Goal: Task Accomplishment & Management: Use online tool/utility

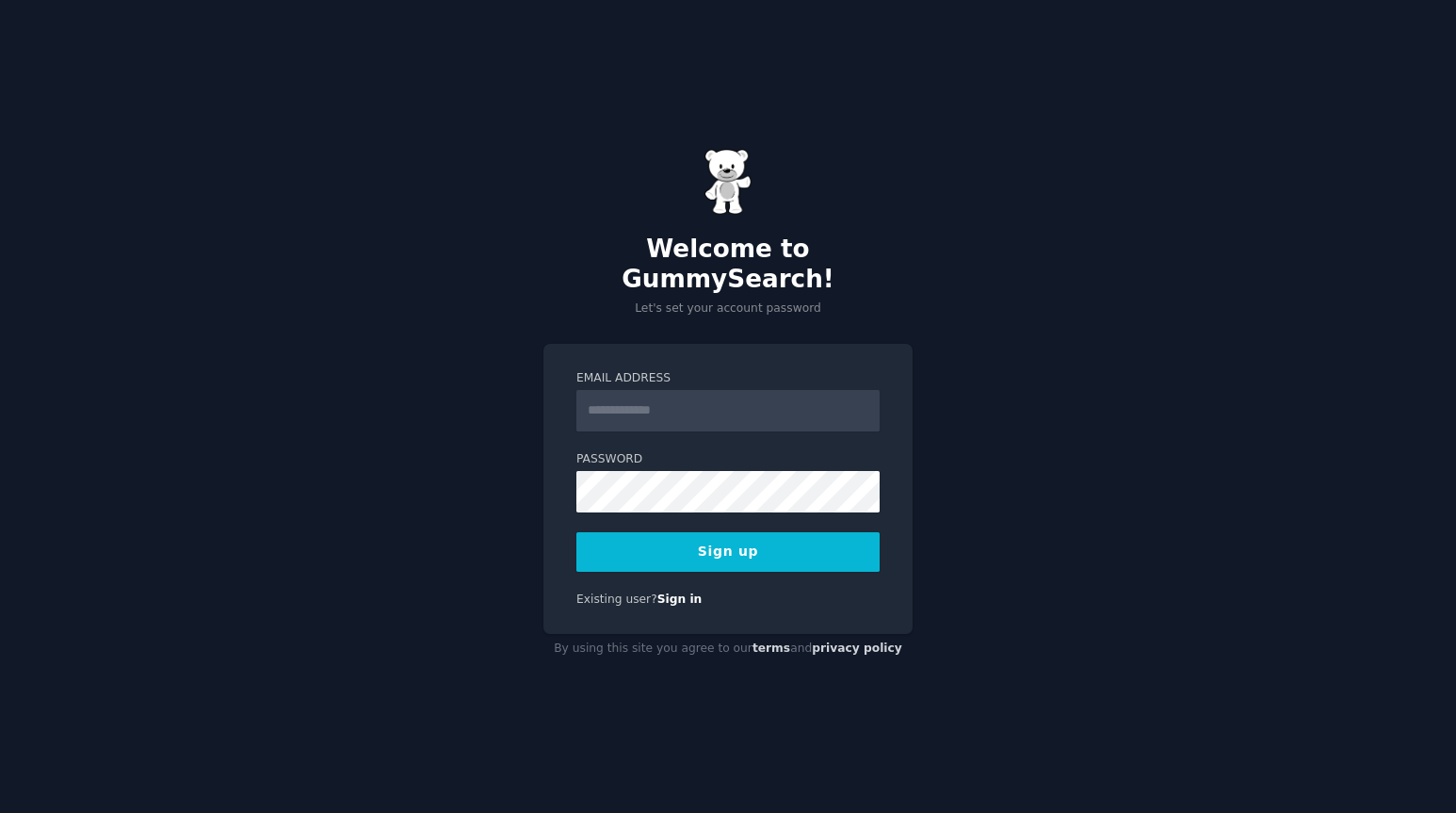
click at [596, 390] on input "Email Address" at bounding box center [728, 411] width 304 height 42
type input "**********"
drag, startPoint x: 652, startPoint y: 396, endPoint x: 567, endPoint y: 394, distance: 85.0
click at [567, 394] on div "**********" at bounding box center [728, 489] width 369 height 291
click at [678, 545] on button "Sign up" at bounding box center [728, 552] width 304 height 40
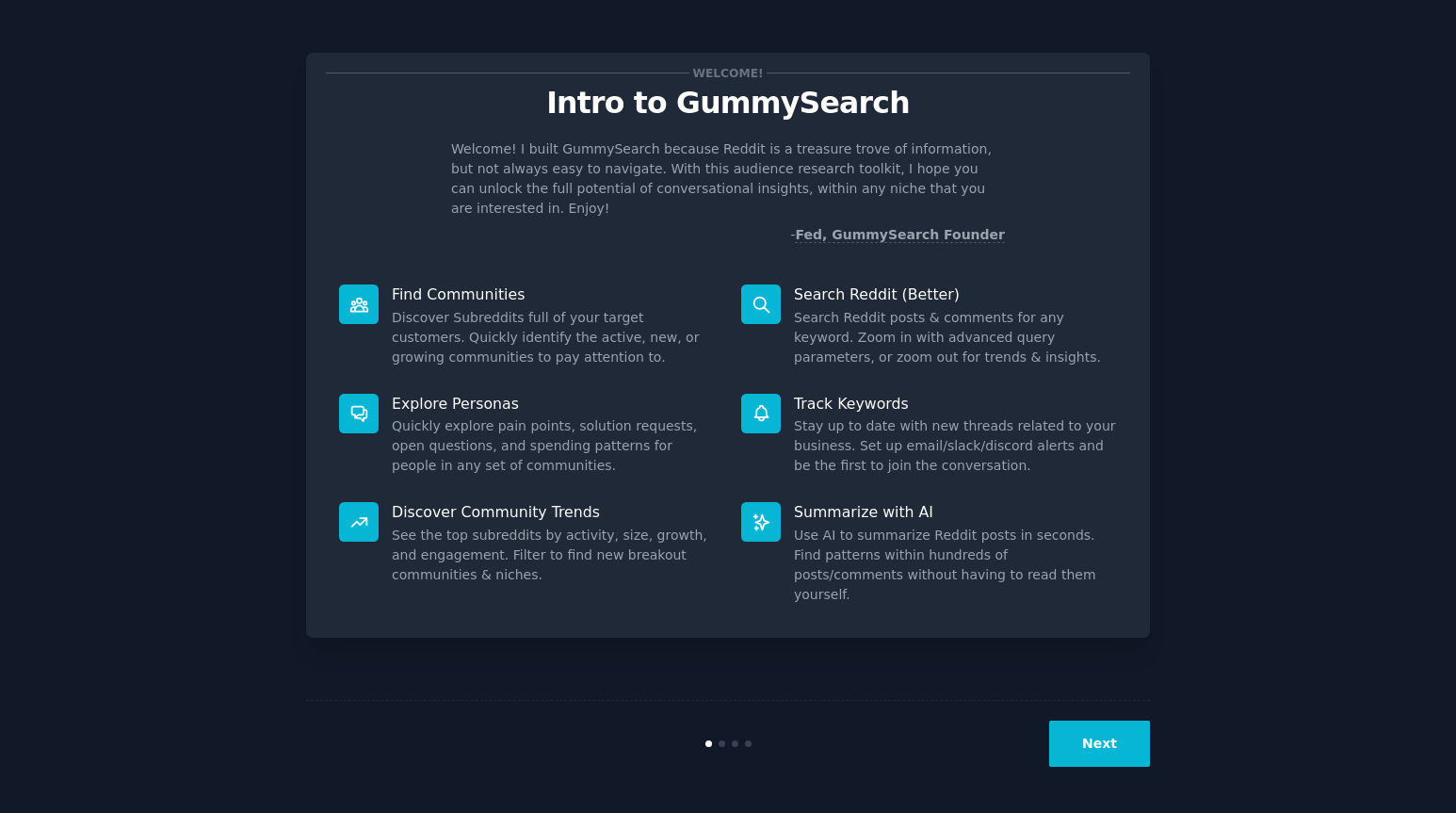
click at [1090, 741] on button "Next" at bounding box center [1099, 744] width 101 height 46
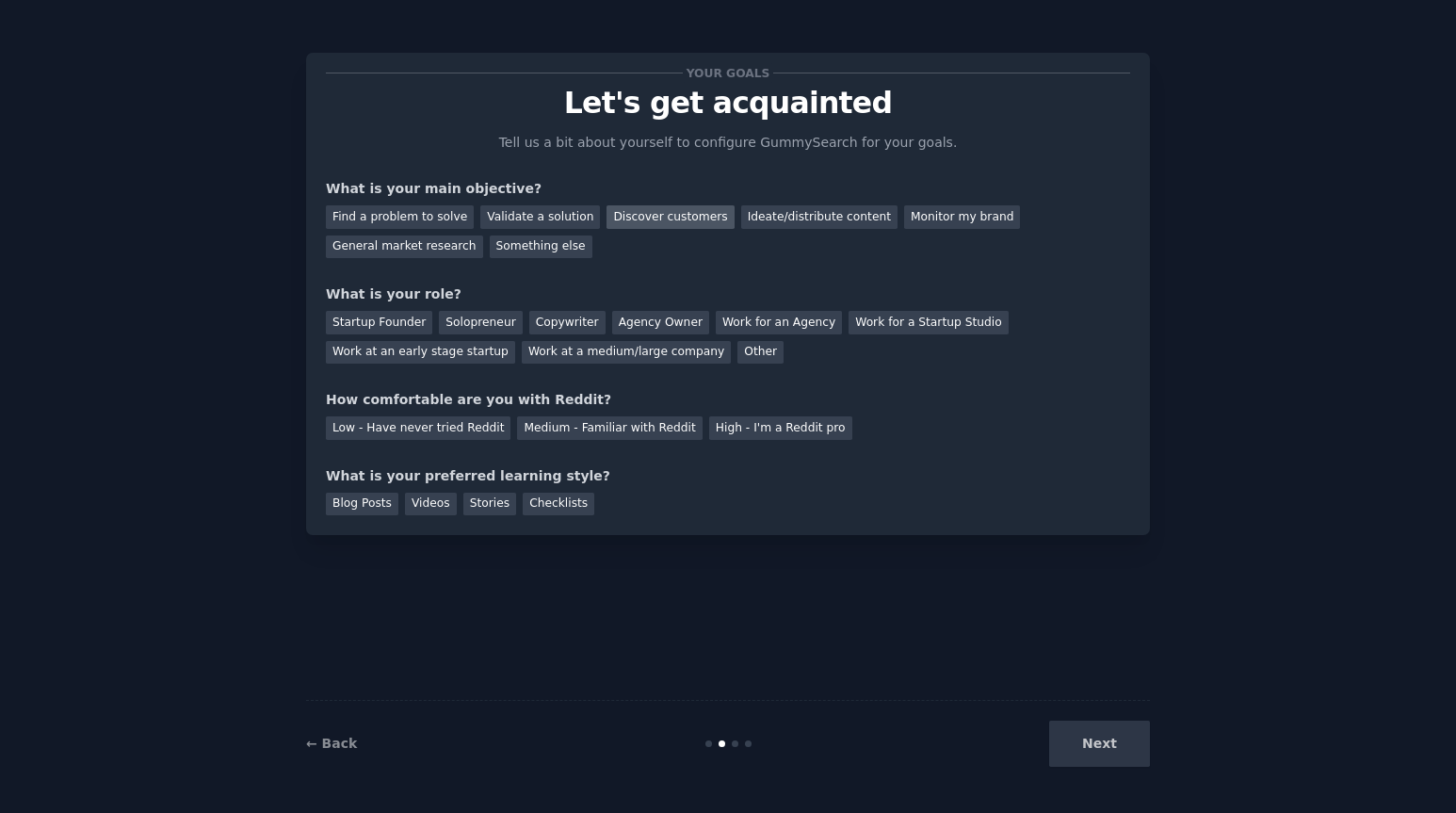
click at [606, 212] on div "Discover customers" at bounding box center [670, 216] width 127 height 24
click at [483, 320] on div "Solopreneur" at bounding box center [480, 323] width 83 height 24
click at [543, 435] on div "Medium - Familiar with Reddit" at bounding box center [609, 428] width 185 height 24
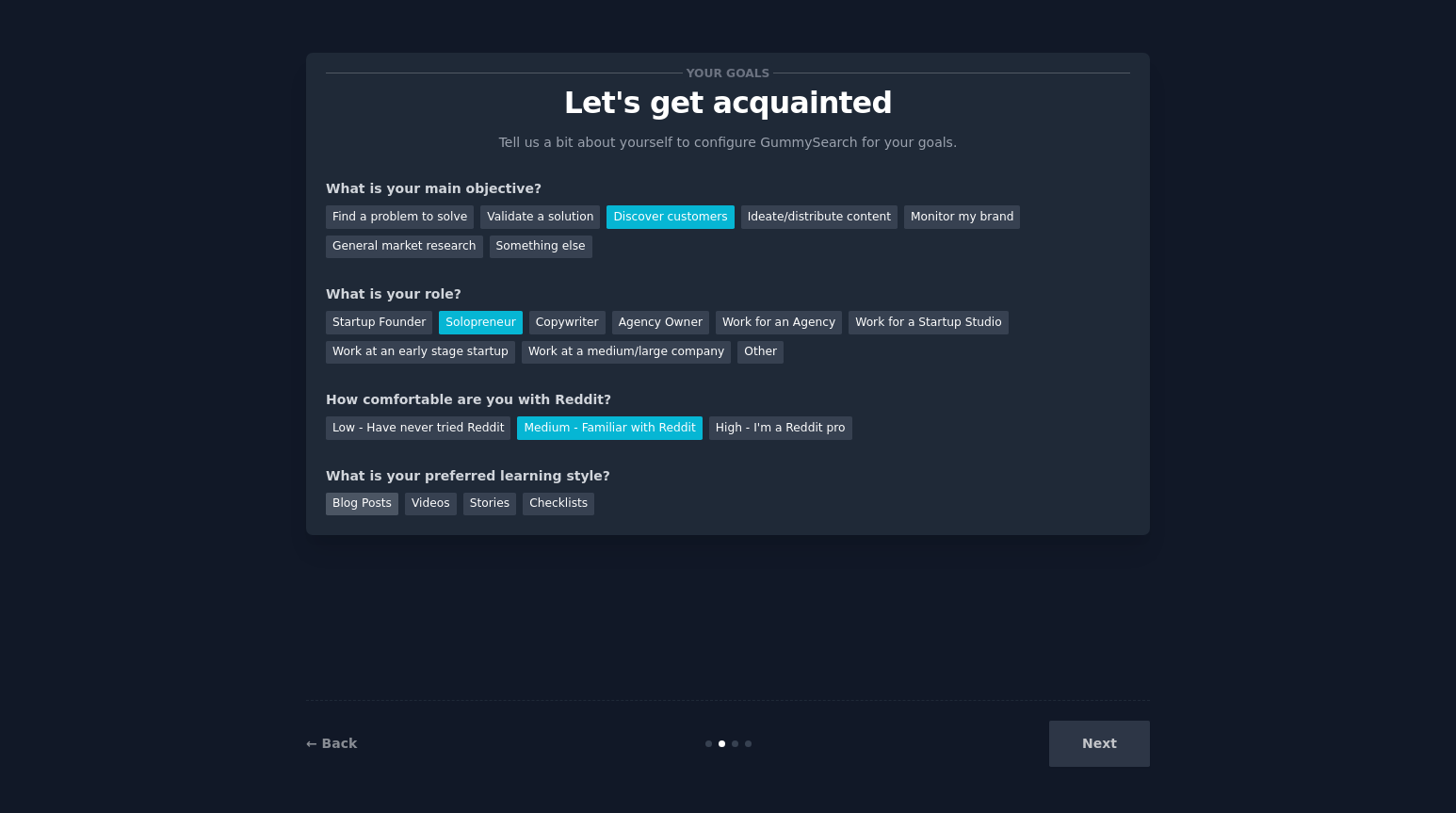
click at [355, 500] on div "Blog Posts" at bounding box center [362, 504] width 72 height 24
click at [1101, 741] on button "Next" at bounding box center [1099, 744] width 101 height 46
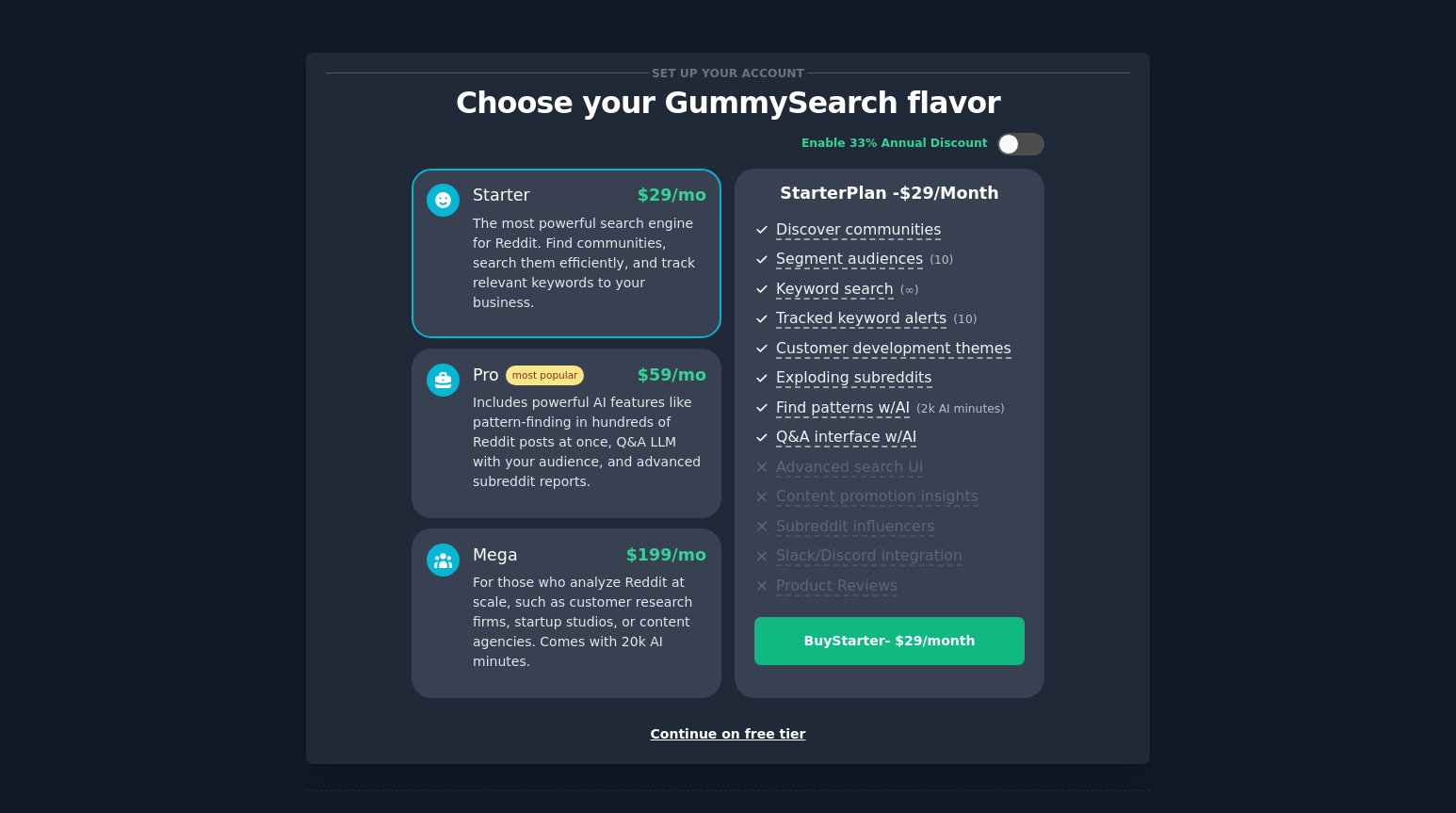
click at [673, 737] on div "Continue on free tier" at bounding box center [728, 733] width 804 height 20
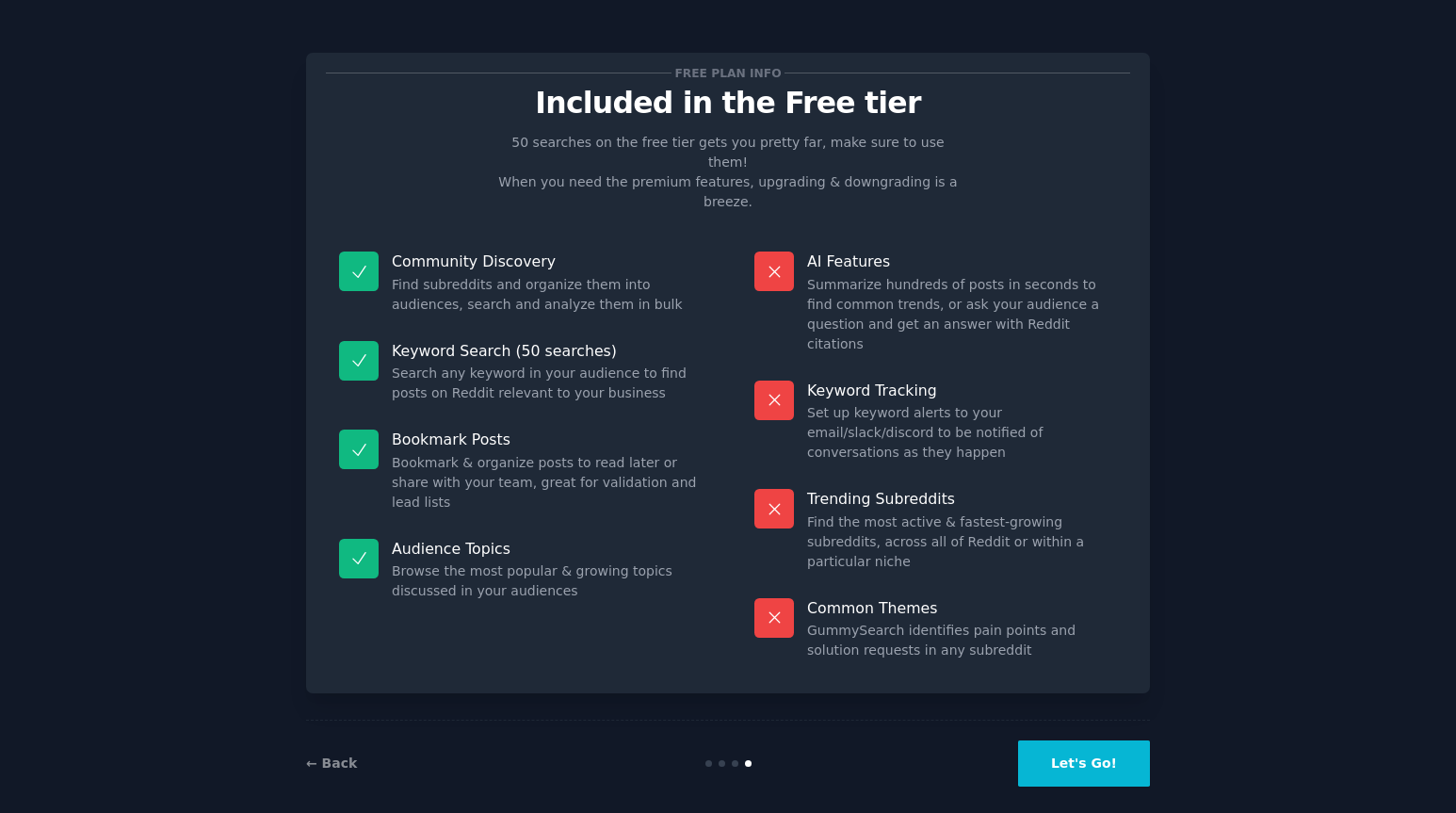
click at [1079, 748] on button "Let's Go!" at bounding box center [1083, 763] width 132 height 46
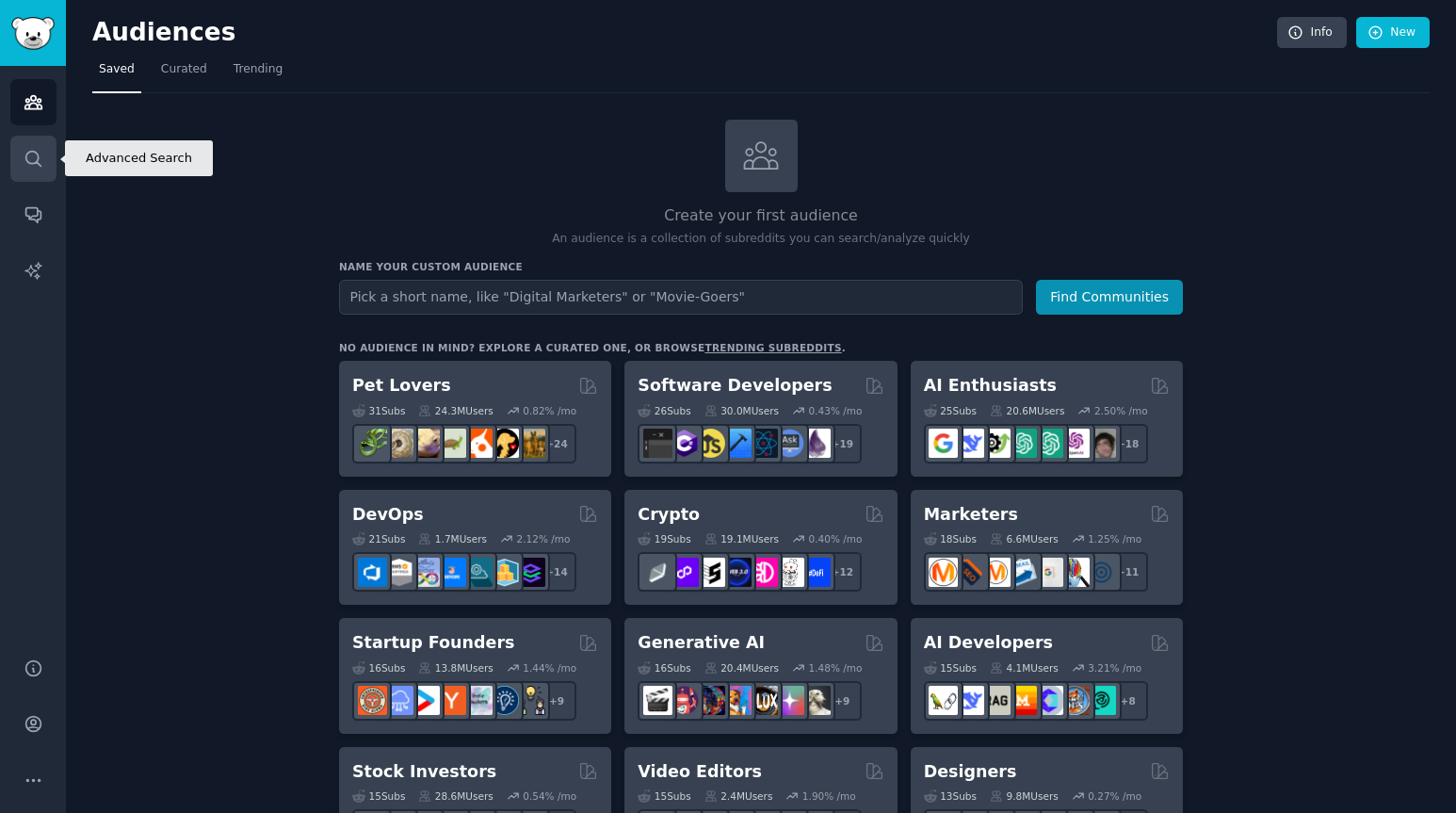
click at [44, 158] on link "Search" at bounding box center [33, 158] width 46 height 46
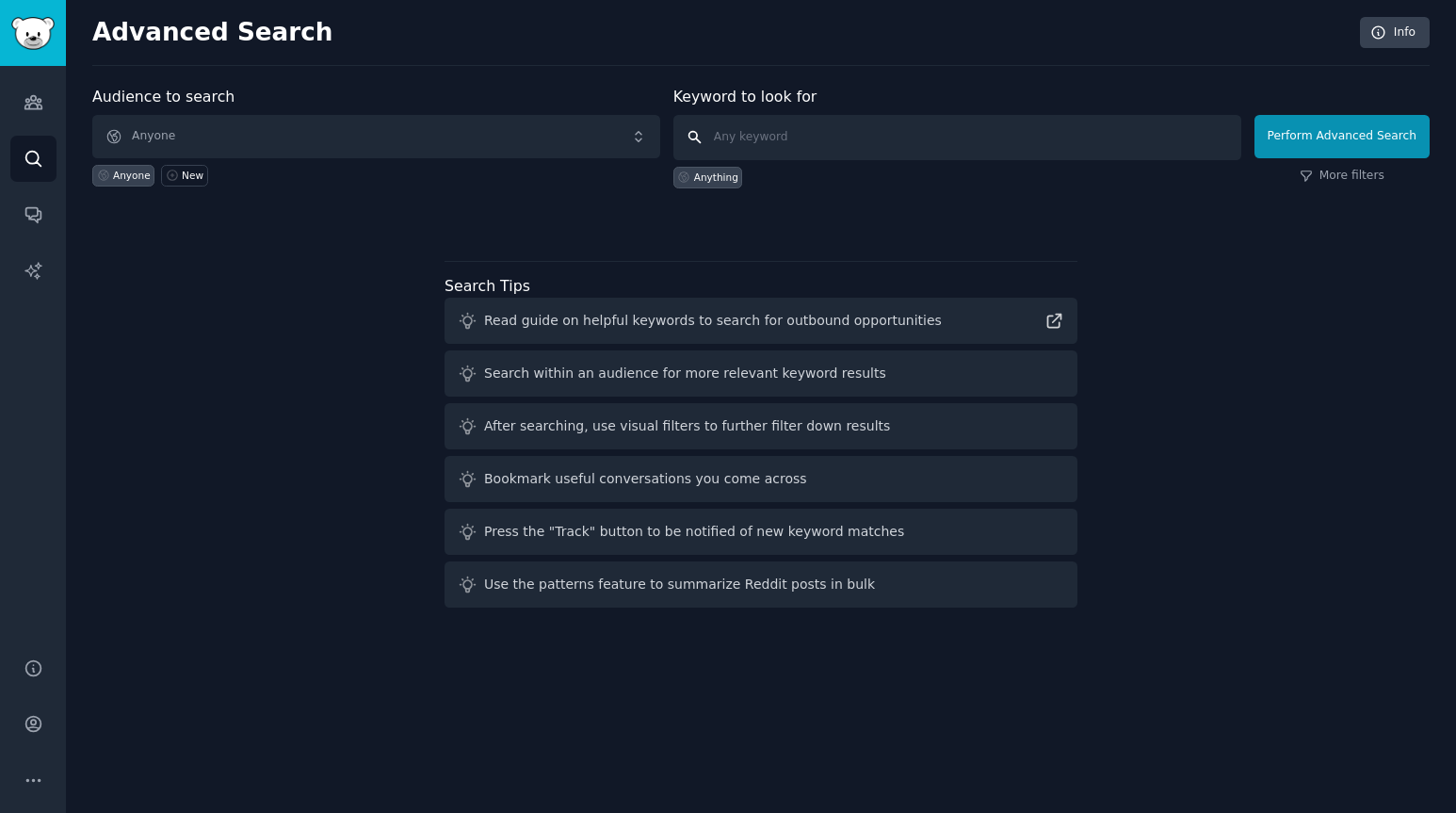
click at [753, 139] on input "text" at bounding box center [957, 138] width 568 height 46
type input "c"
type input "linkedin"
click button "Perform Advanced Search" at bounding box center [1341, 137] width 175 height 44
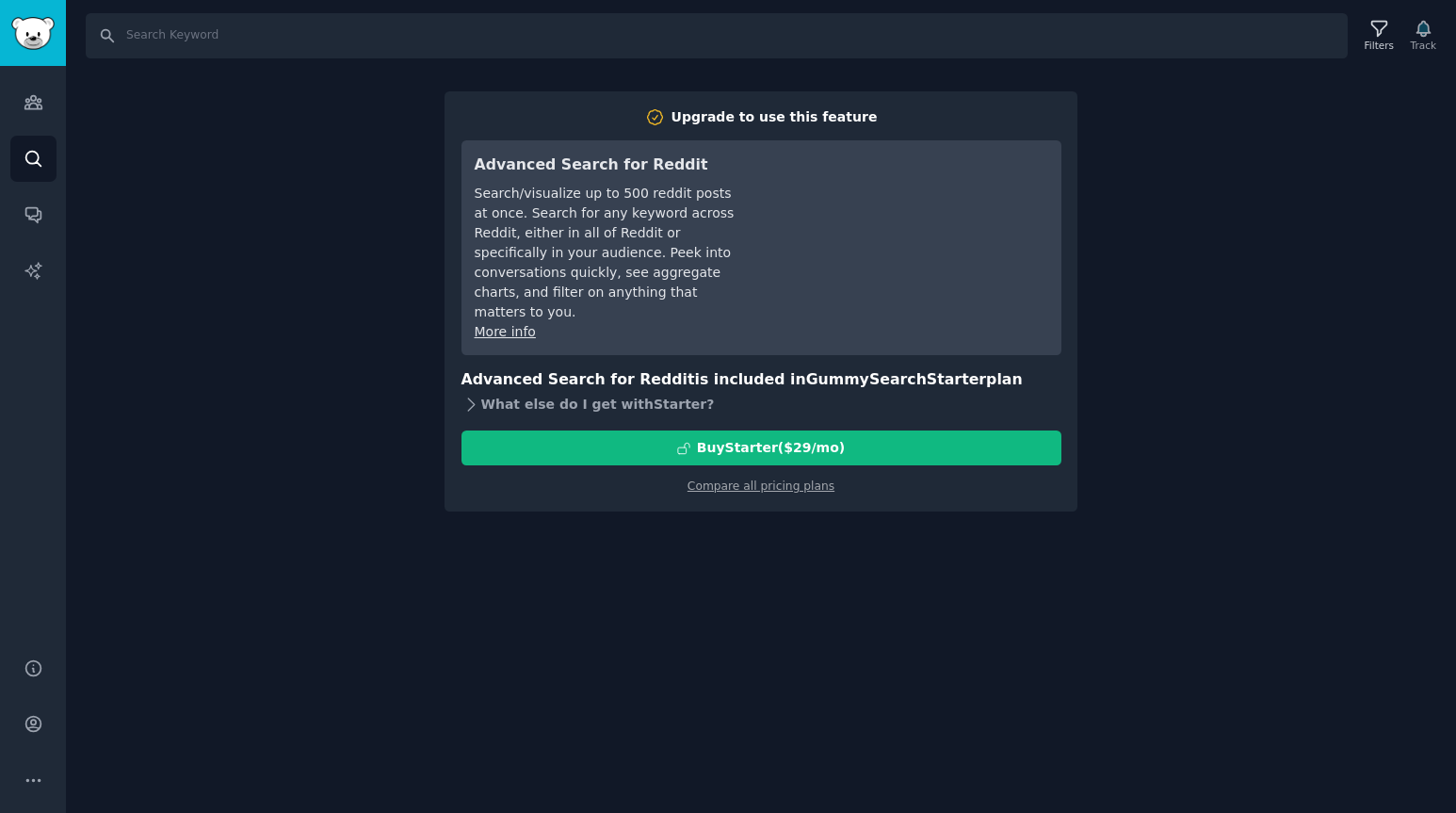
click at [554, 391] on div "What else do I get with Starter ?" at bounding box center [761, 404] width 599 height 27
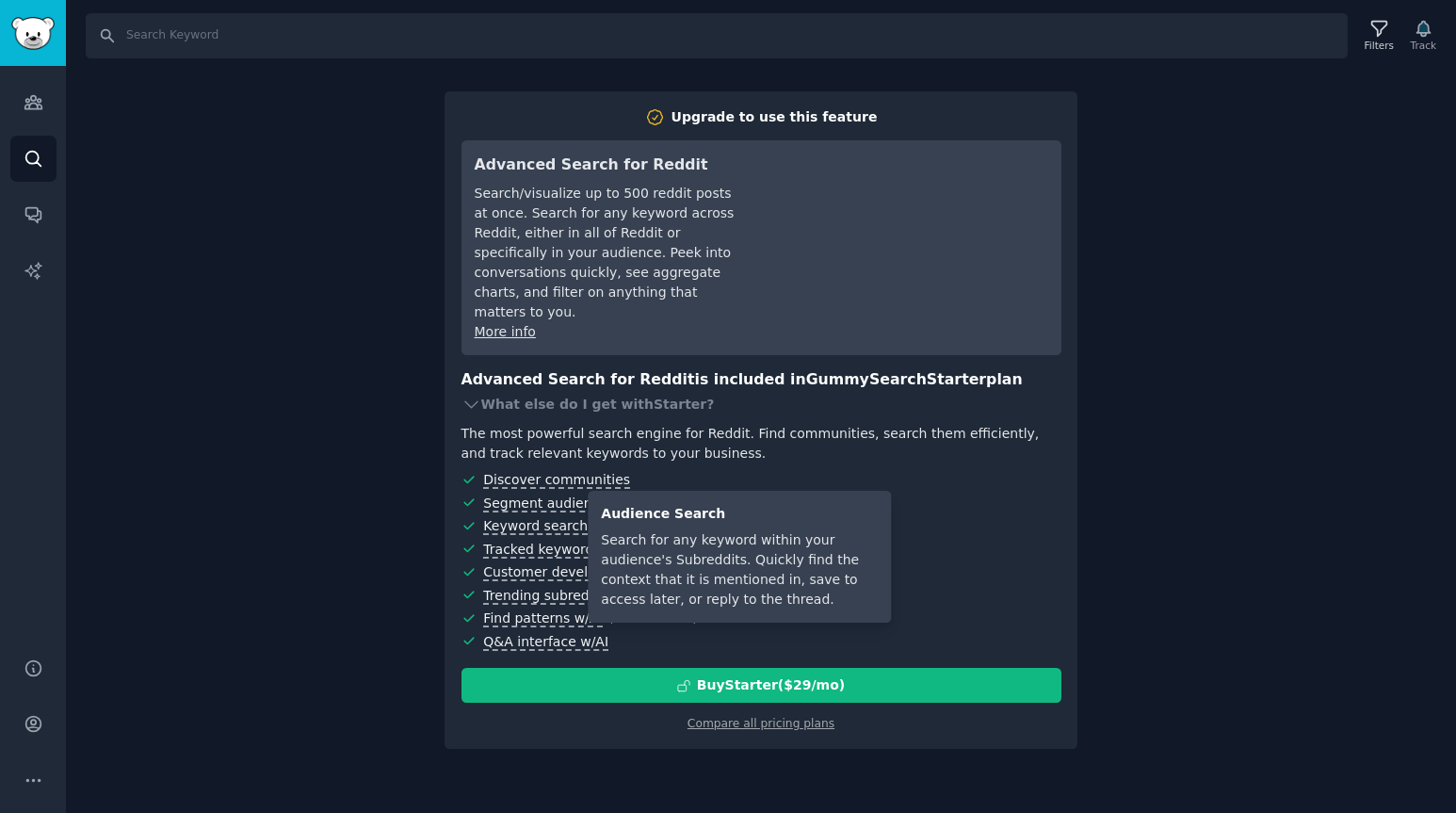
click at [556, 518] on span "Keyword search" at bounding box center [535, 527] width 104 height 17
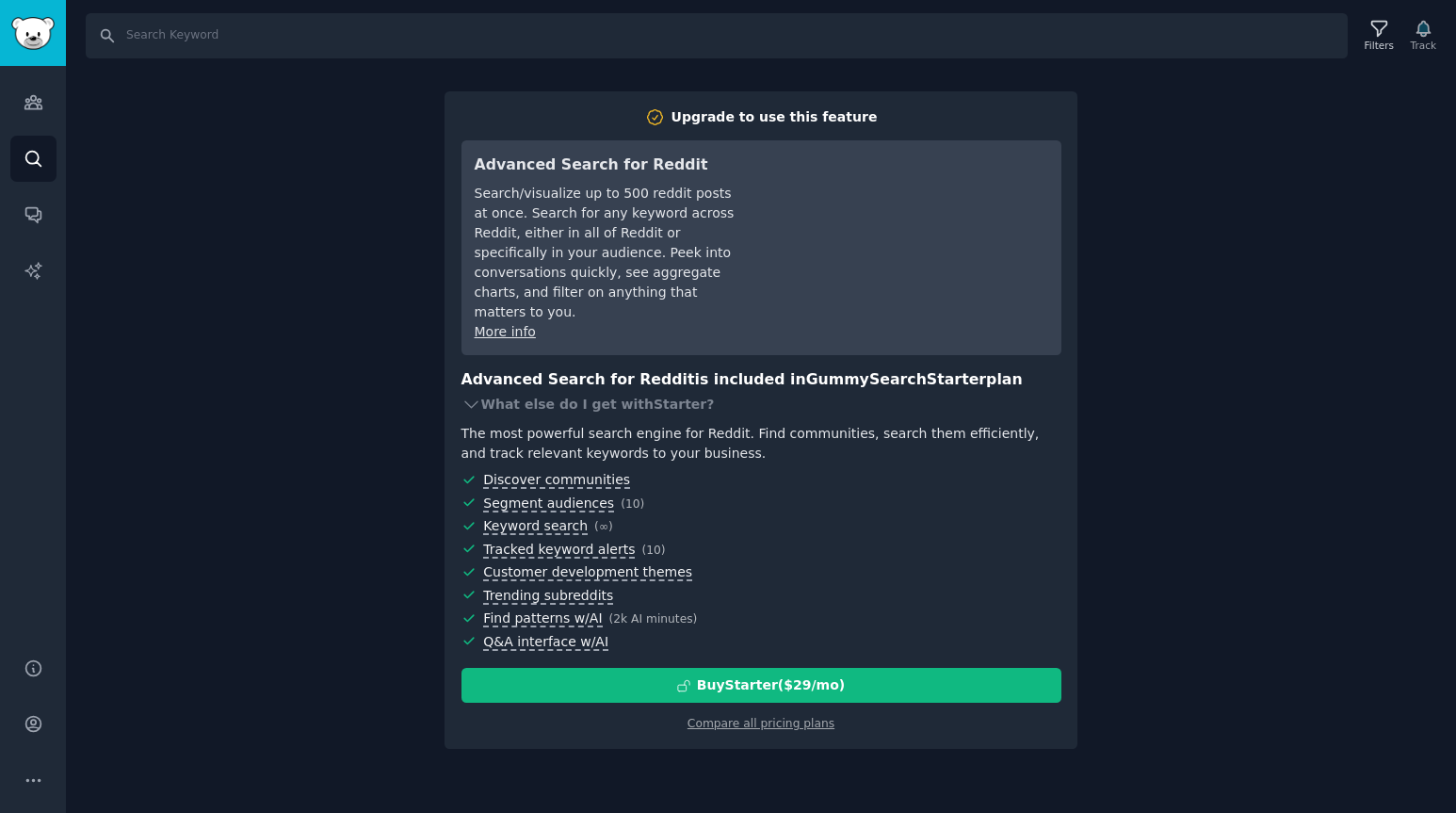
click at [1204, 173] on div "Search Filters Track Upgrade to use this feature Advanced Search for Reddit Sea…" at bounding box center [760, 406] width 1390 height 813
click at [34, 216] on icon "Sidebar" at bounding box center [33, 215] width 15 height 15
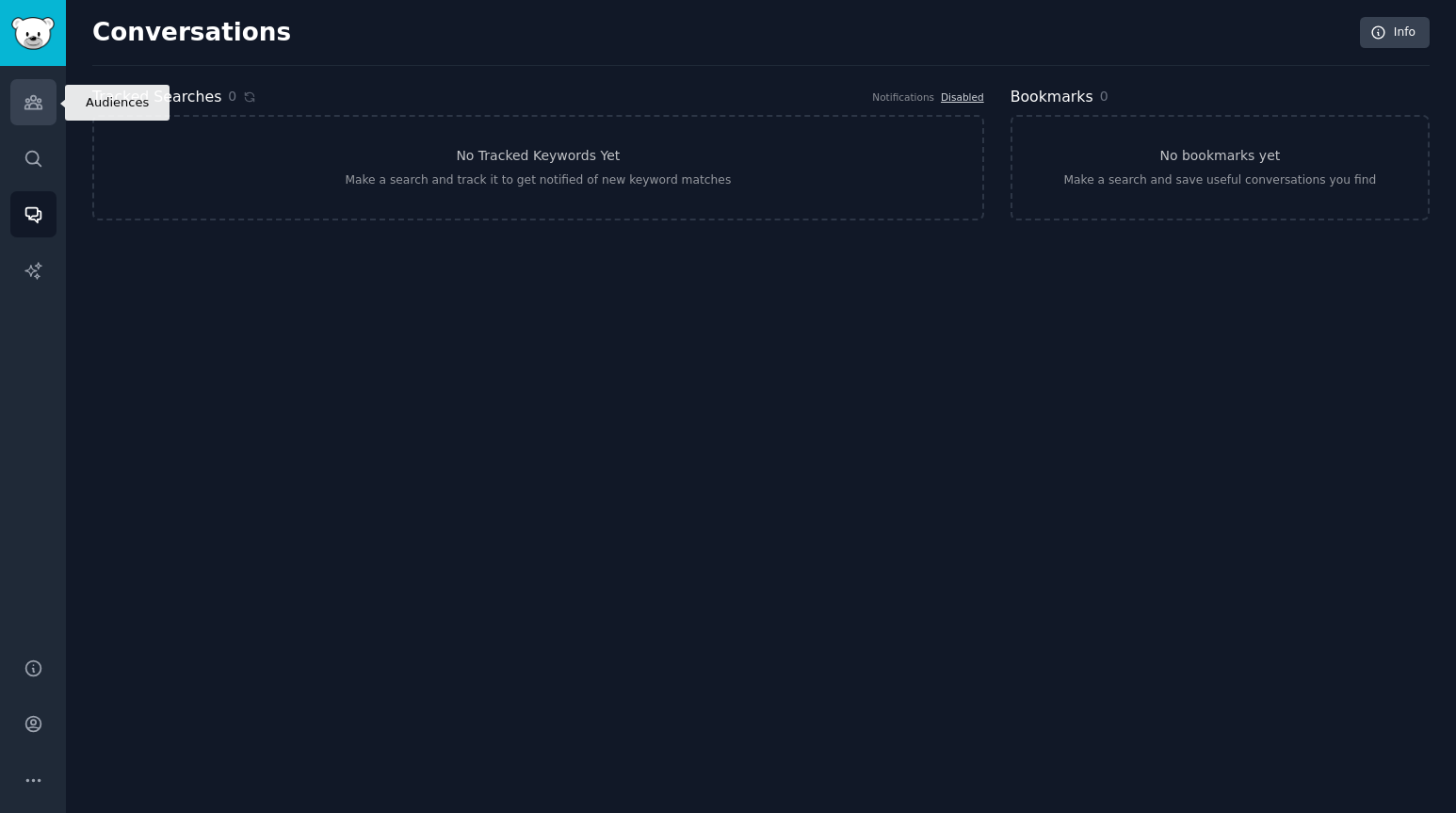
click at [39, 99] on icon "Sidebar" at bounding box center [33, 102] width 17 height 13
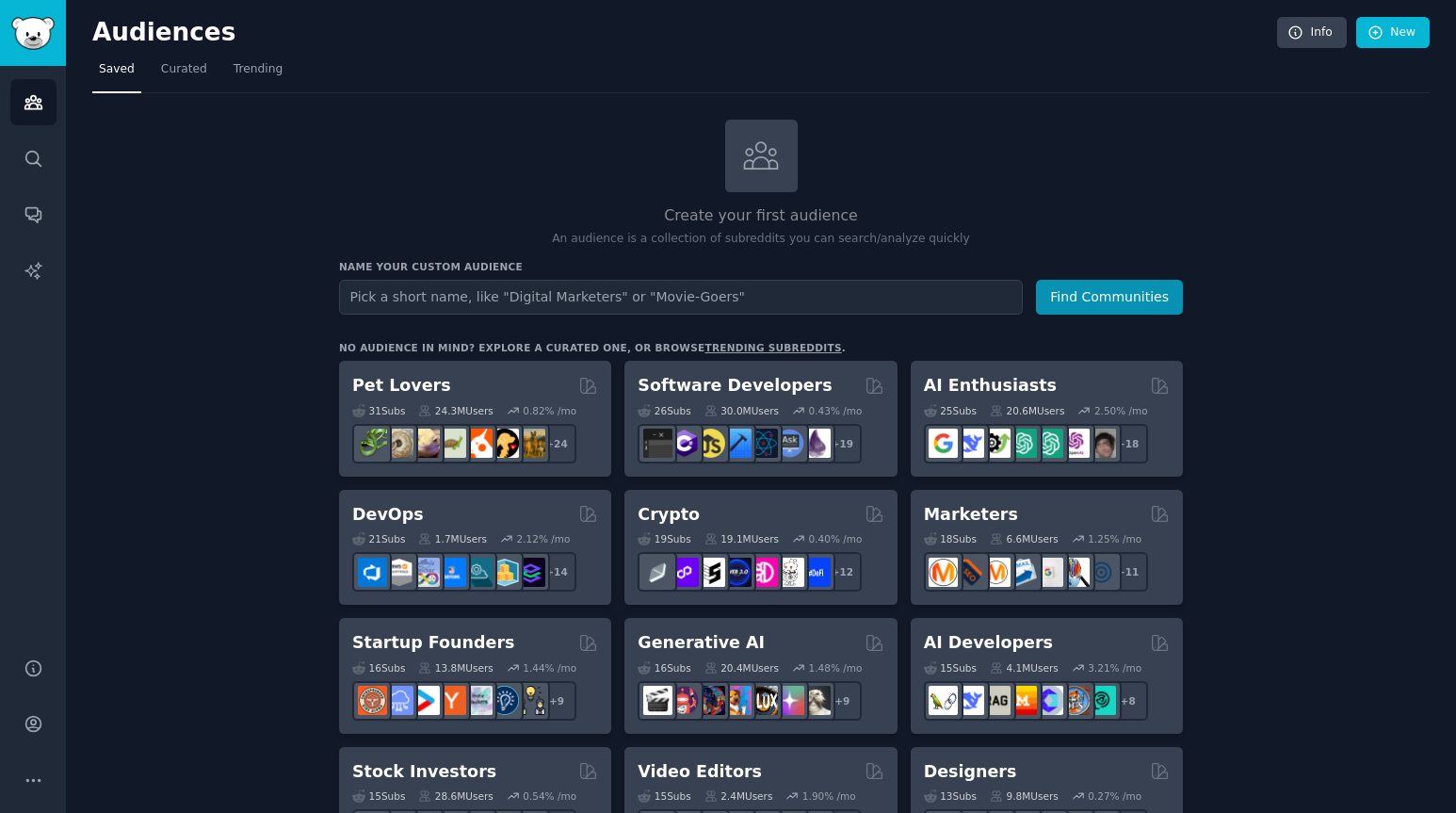
click at [379, 294] on input "text" at bounding box center [680, 297] width 684 height 35
type input "linkedin"
click at [1094, 301] on button "Find Communities" at bounding box center [1109, 297] width 147 height 35
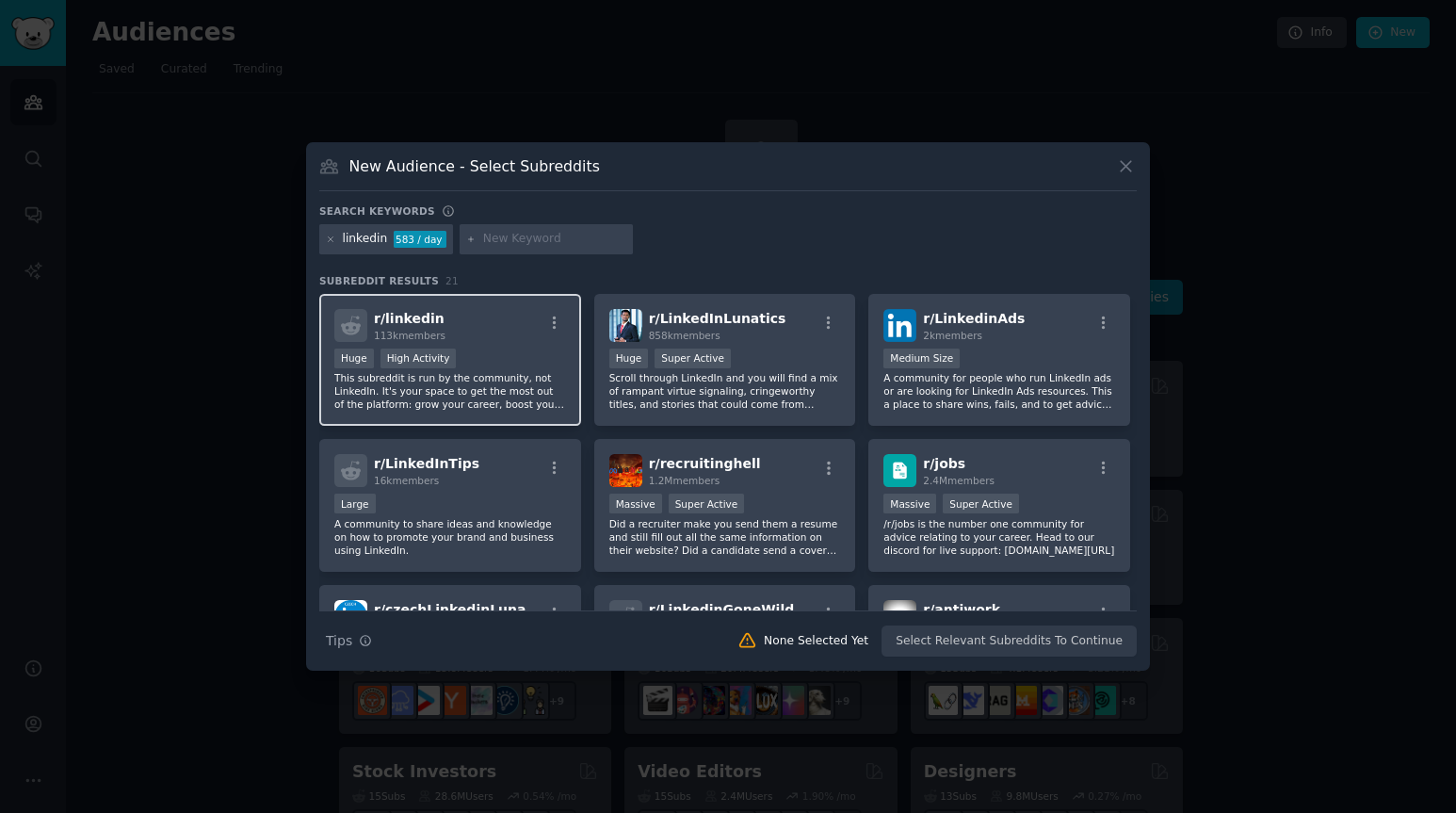
click at [487, 355] on div "Huge High Activity" at bounding box center [450, 360] width 231 height 24
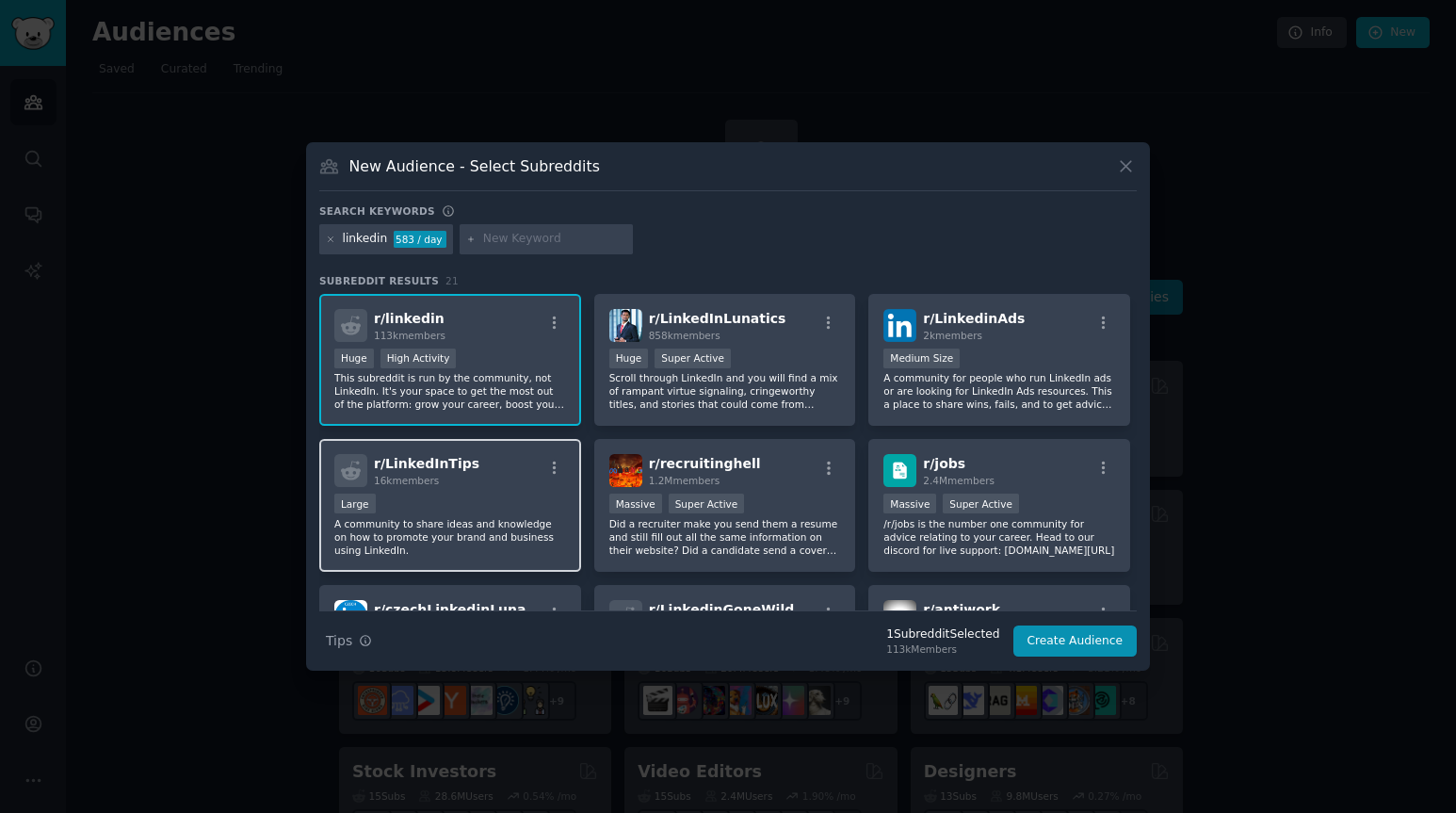
click at [460, 479] on div "r/ LinkedInTips 16k members" at bounding box center [450, 471] width 231 height 33
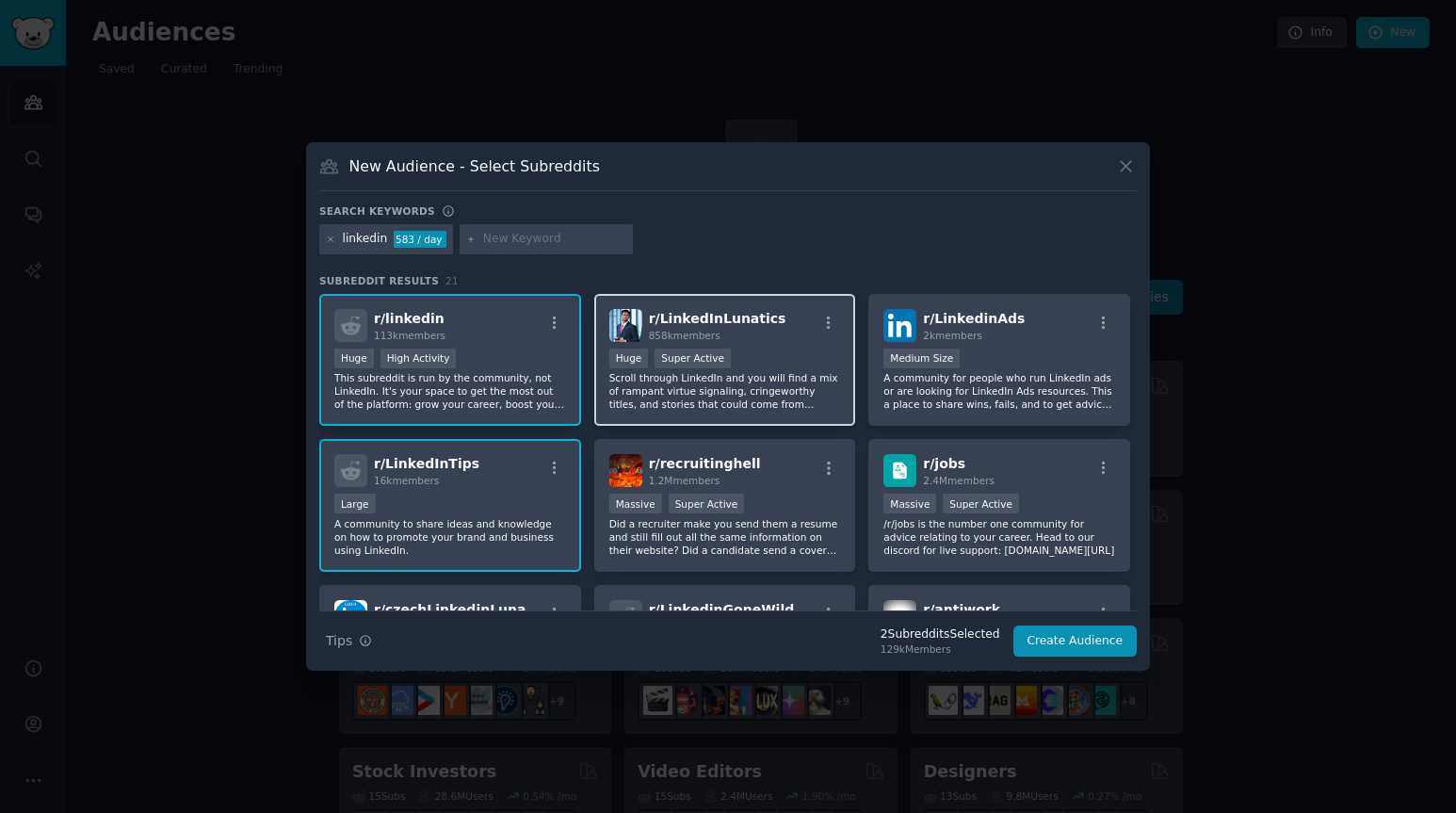
click at [698, 381] on p "Scroll through LinkedIn and you will find a mix of rampant virtue signaling, cr…" at bounding box center [725, 391] width 231 height 40
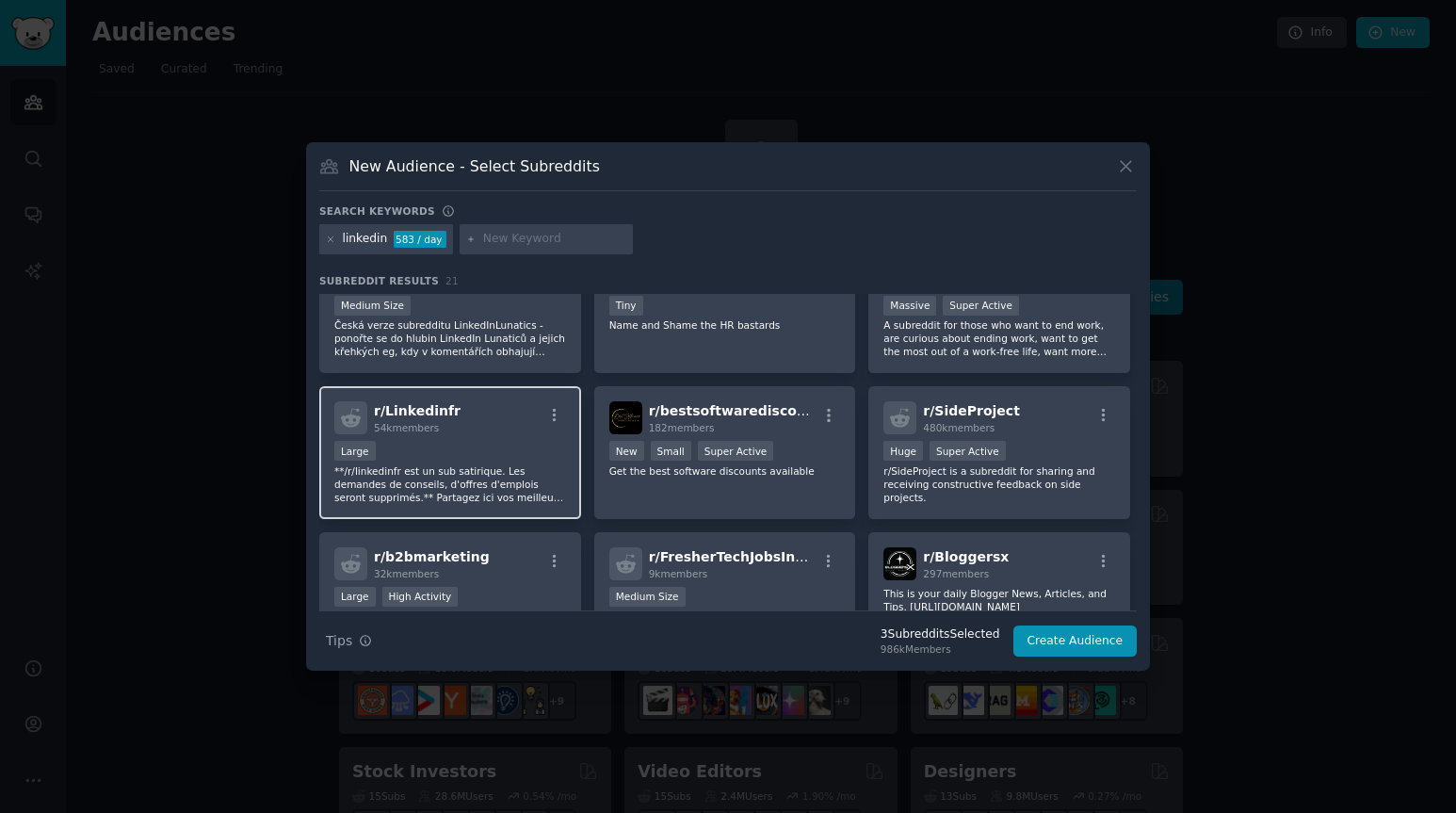
scroll to position [377, 0]
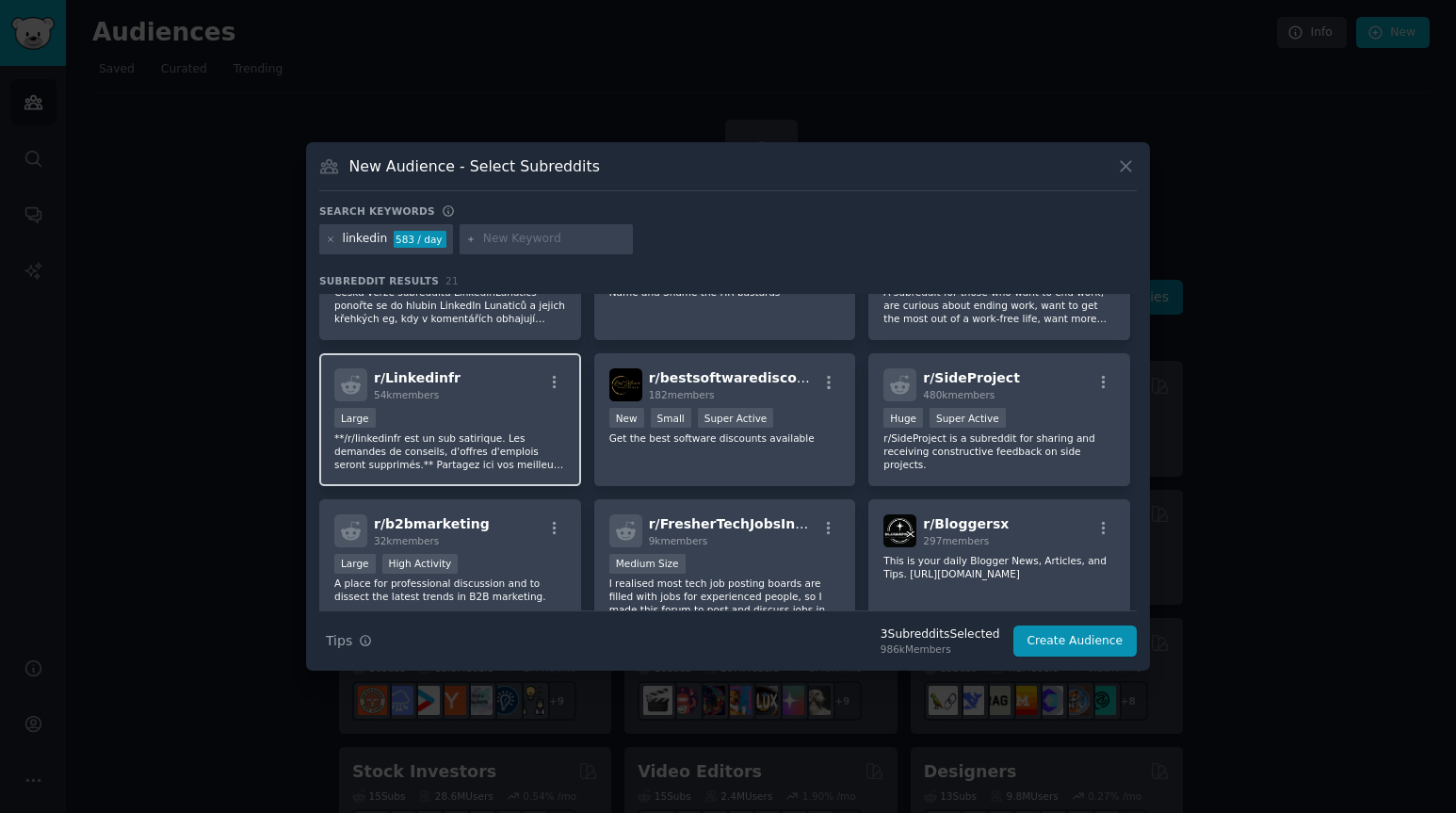
click at [461, 410] on div "Large" at bounding box center [450, 419] width 231 height 24
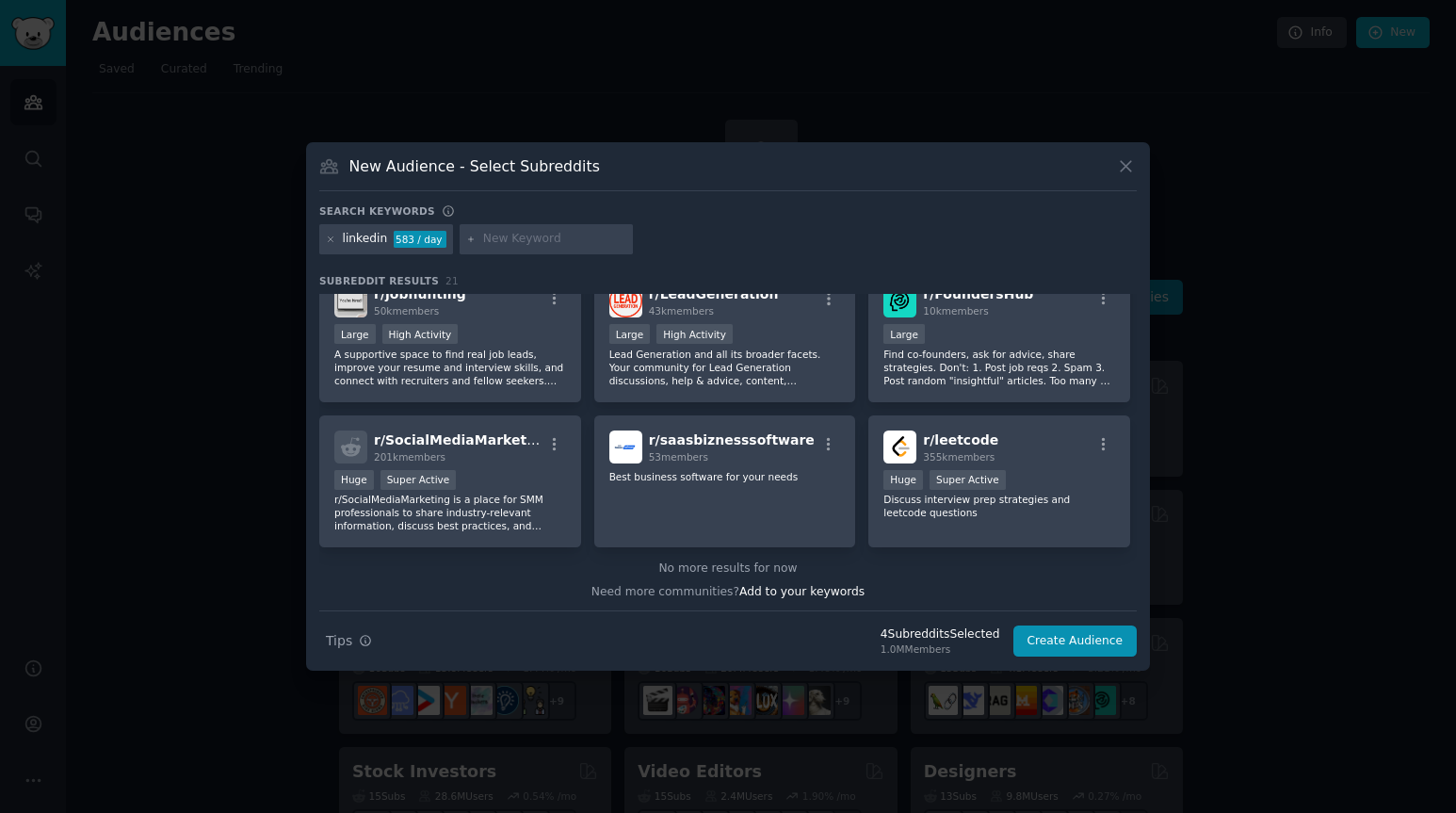
scroll to position [754, 0]
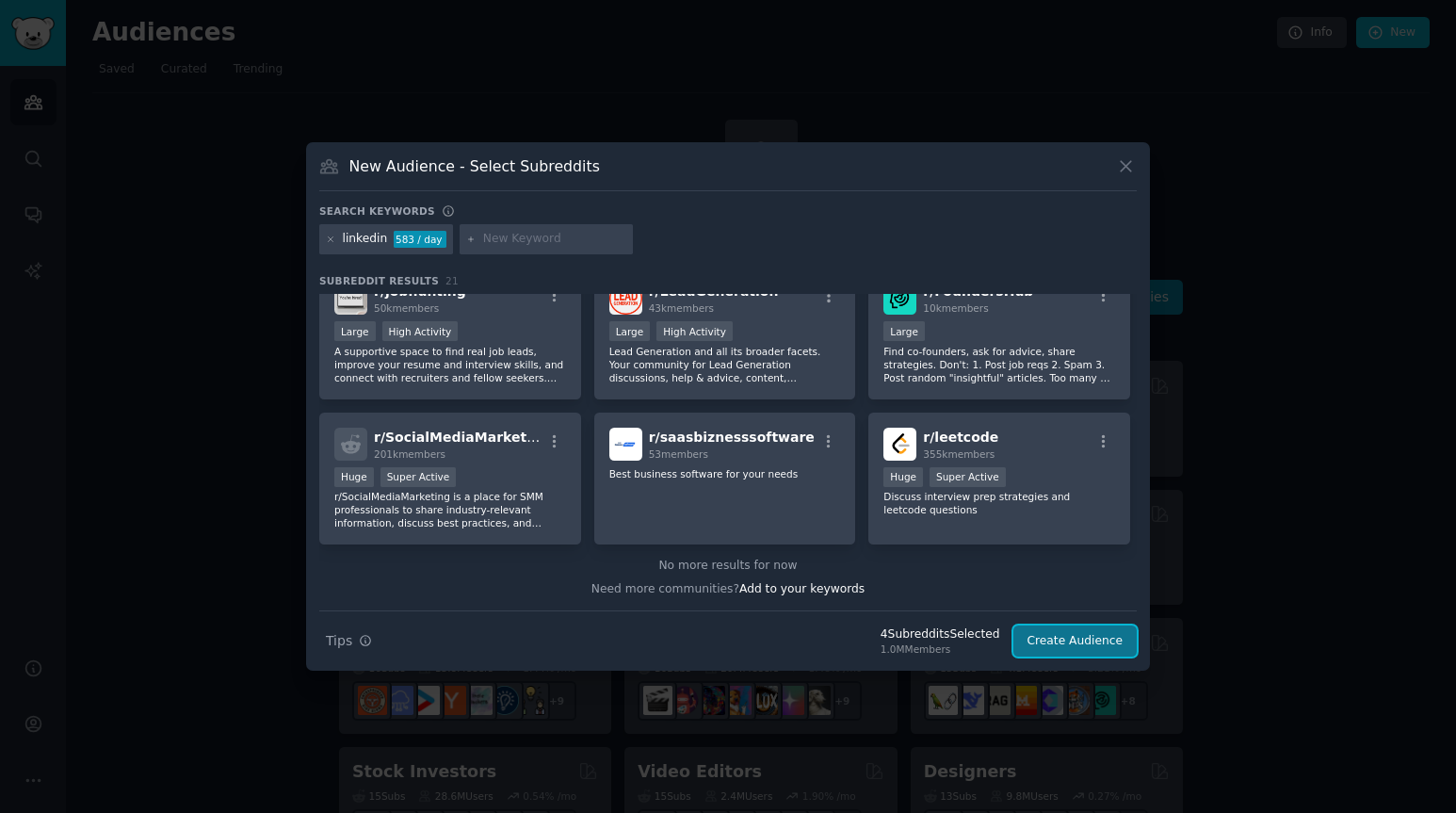
click at [1067, 641] on button "Create Audience" at bounding box center [1075, 641] width 124 height 32
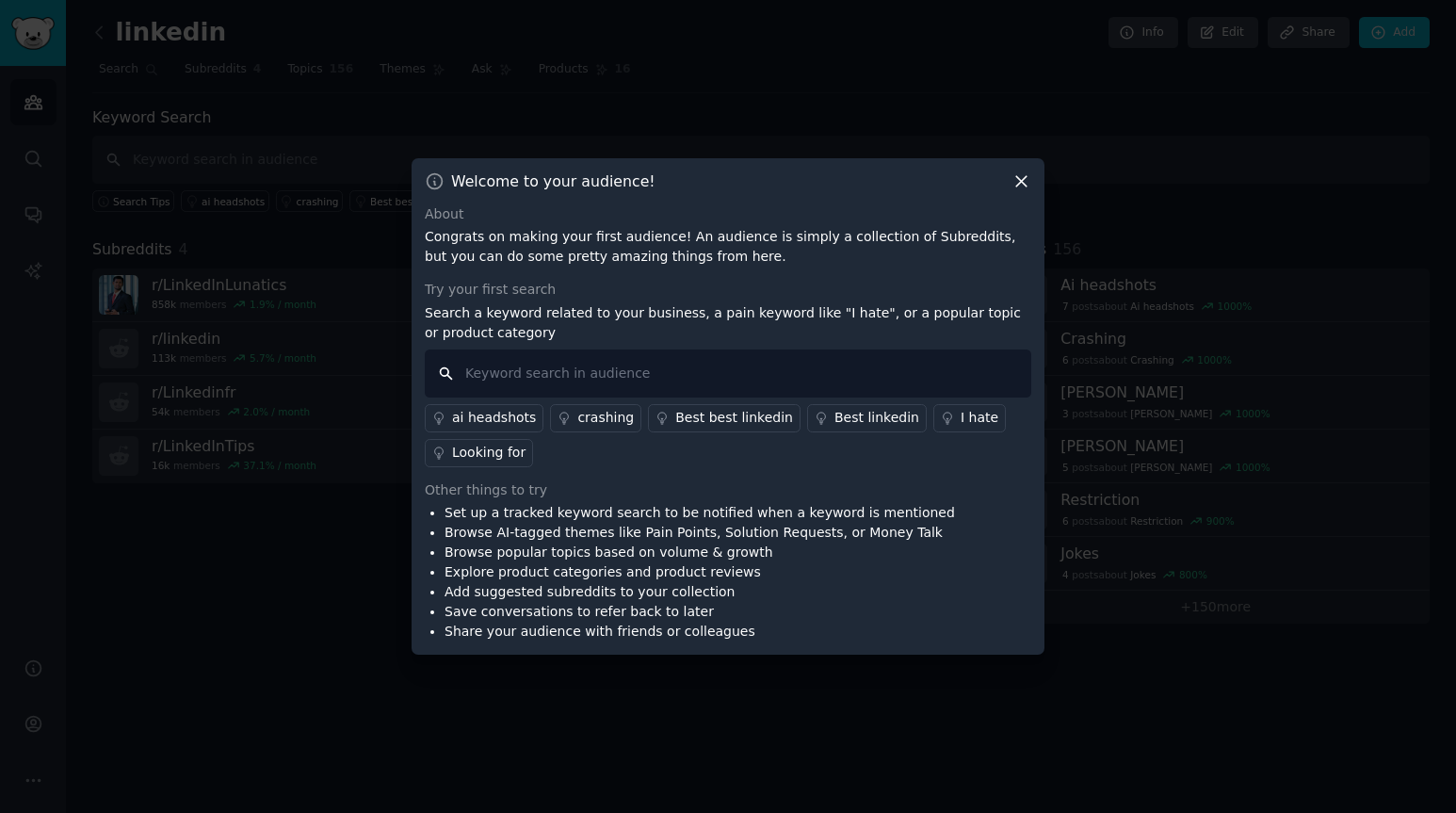
click at [525, 370] on input "text" at bounding box center [728, 373] width 606 height 48
type input "communication"
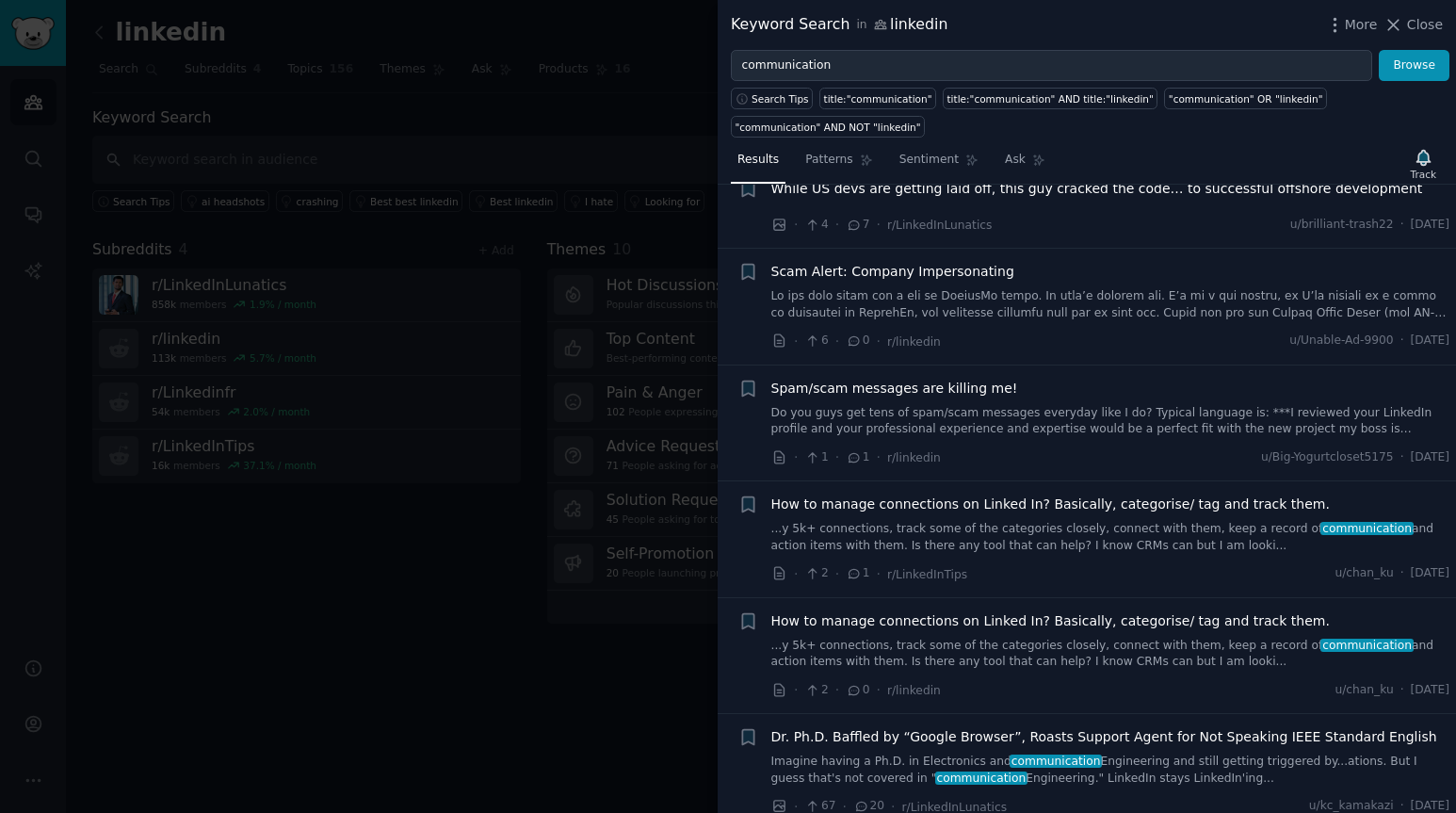
scroll to position [9188, 0]
